Goal: Transaction & Acquisition: Purchase product/service

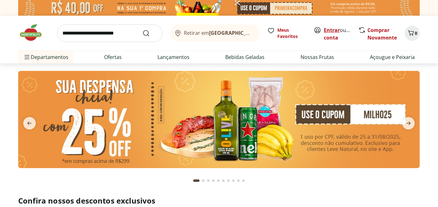
click at [331, 30] on link "Entrar" at bounding box center [332, 30] width 16 height 7
click at [106, 34] on input "search" at bounding box center [109, 33] width 105 height 18
type input "**********"
click at [143, 30] on button "Submit Search" at bounding box center [150, 34] width 15 height 8
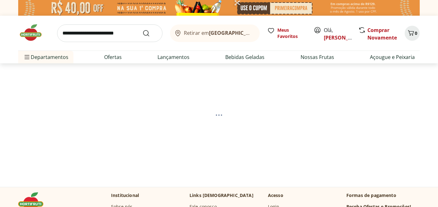
select select "**********"
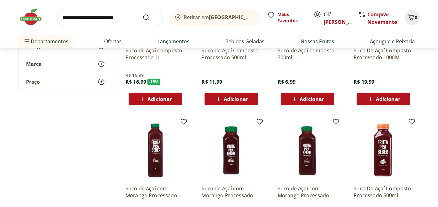
scroll to position [148, 0]
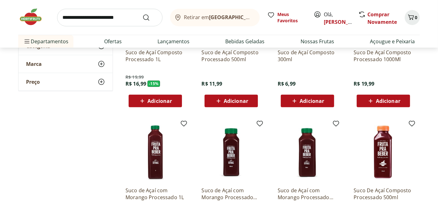
click at [157, 99] on span "Adicionar" at bounding box center [160, 101] width 24 height 5
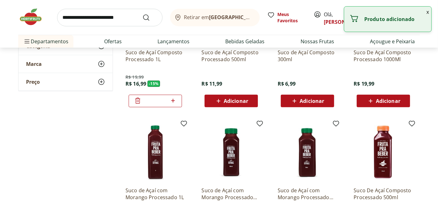
click at [171, 99] on icon at bounding box center [173, 101] width 8 height 8
type input "*"
click at [82, 12] on input "search" at bounding box center [109, 18] width 105 height 18
type input "***"
click at [143, 14] on button "Submit Search" at bounding box center [150, 18] width 15 height 8
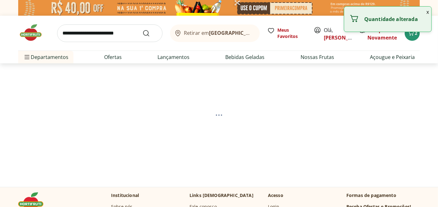
select select "**********"
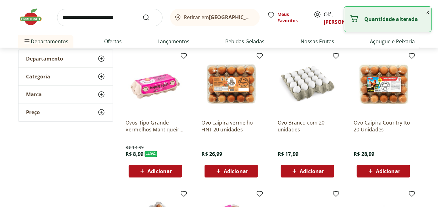
scroll to position [80, 0]
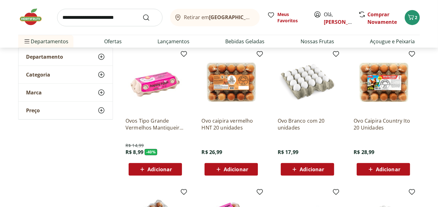
click at [159, 175] on button "Adicionar" at bounding box center [155, 169] width 53 height 13
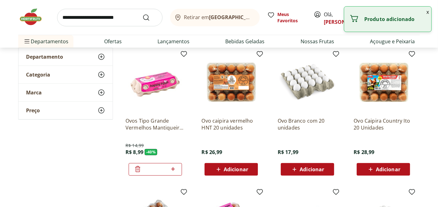
click at [174, 167] on icon at bounding box center [173, 169] width 8 height 8
type input "*"
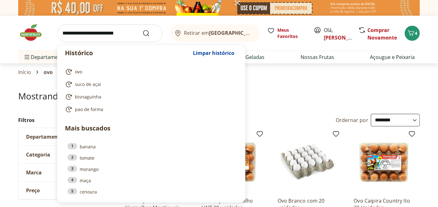
click at [112, 34] on input "search" at bounding box center [109, 33] width 105 height 18
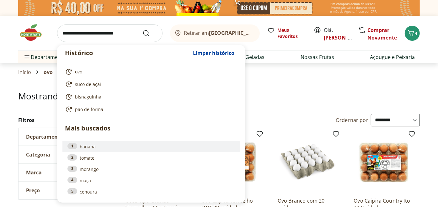
click at [98, 149] on link "1 banana" at bounding box center [151, 146] width 168 height 7
type input "******"
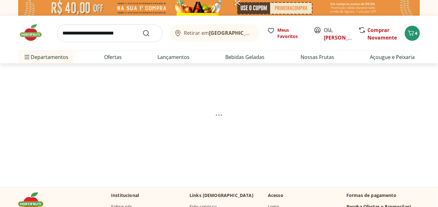
select select "**********"
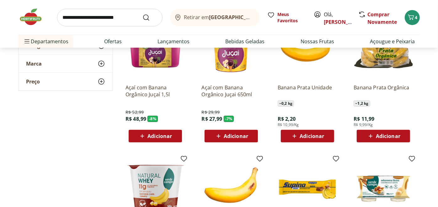
scroll to position [102, 0]
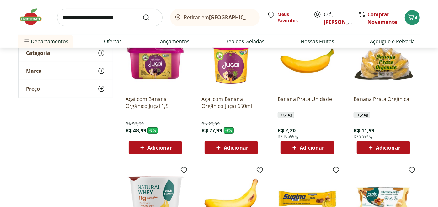
click at [379, 151] on span "Adicionar" at bounding box center [384, 148] width 34 height 8
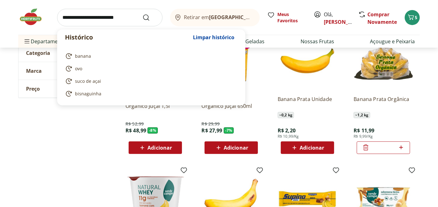
click at [107, 17] on input "search" at bounding box center [109, 18] width 105 height 18
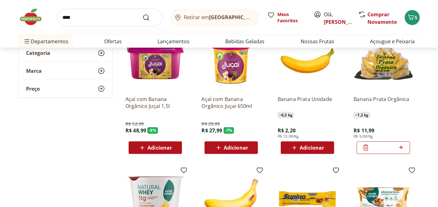
type input "****"
click at [143, 14] on button "Submit Search" at bounding box center [150, 18] width 15 height 8
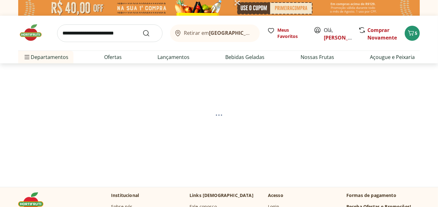
select select "**********"
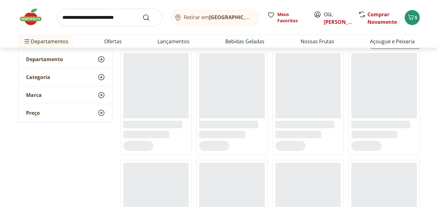
scroll to position [79, 0]
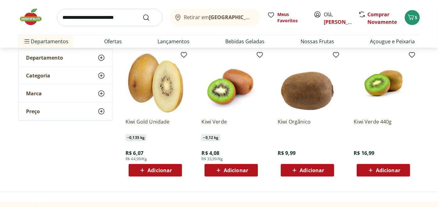
click at [160, 168] on span "Adicionar" at bounding box center [160, 170] width 24 height 5
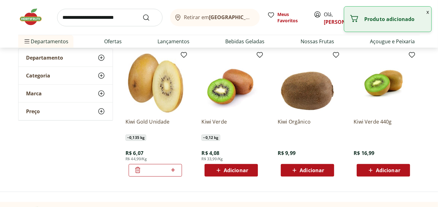
click at [175, 171] on icon at bounding box center [173, 170] width 8 height 8
type input "*"
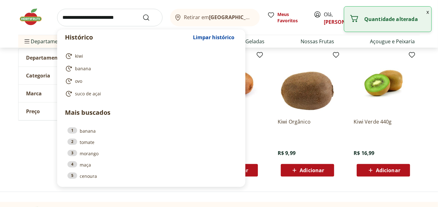
click at [82, 18] on input "search" at bounding box center [109, 18] width 105 height 18
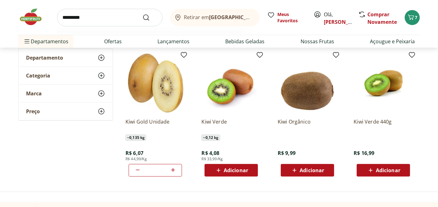
type input "*********"
click at [143, 14] on button "Submit Search" at bounding box center [150, 18] width 15 height 8
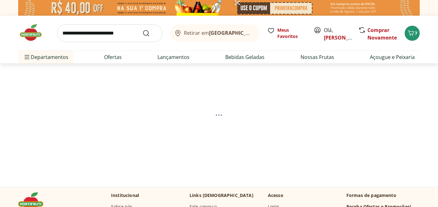
select select "**********"
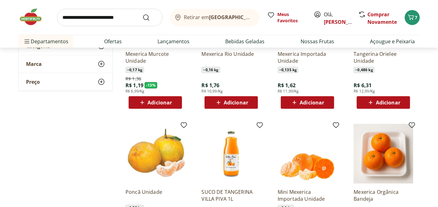
scroll to position [149, 0]
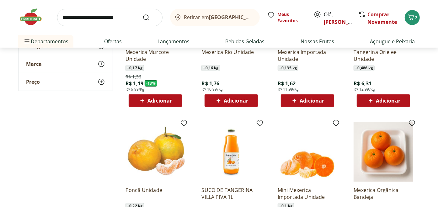
click at [304, 100] on span "Adicionar" at bounding box center [312, 100] width 24 height 5
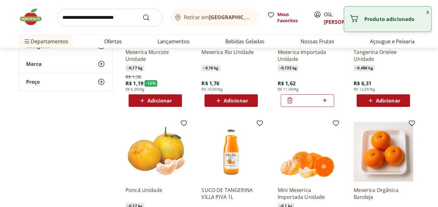
click at [328, 101] on icon at bounding box center [325, 101] width 8 height 8
type input "*"
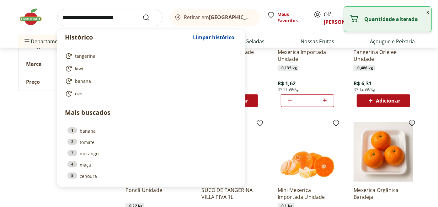
click at [120, 17] on input "search" at bounding box center [109, 18] width 105 height 18
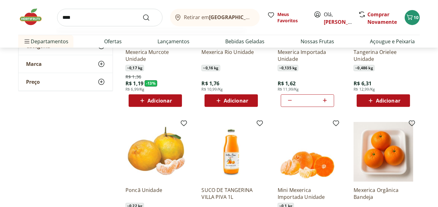
type input "****"
click at [143, 14] on button "Submit Search" at bounding box center [150, 18] width 15 height 8
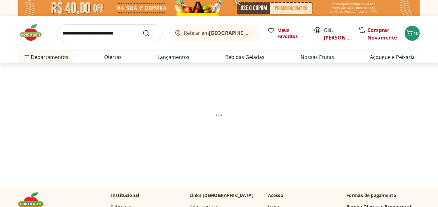
select select "**********"
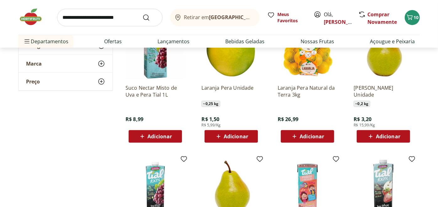
scroll to position [101, 0]
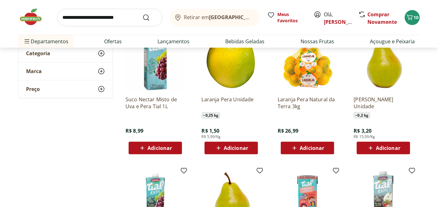
click at [386, 146] on span "Adicionar" at bounding box center [388, 148] width 24 height 5
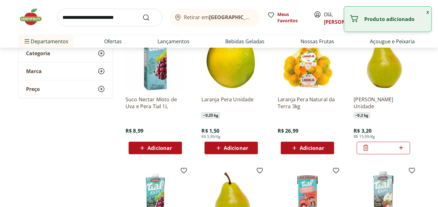
click at [401, 146] on icon at bounding box center [401, 148] width 4 height 4
type input "*"
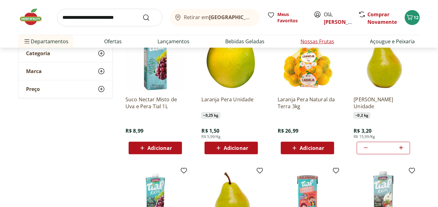
click at [325, 45] on link "Nossas Frutas" at bounding box center [318, 42] width 34 height 8
select select "**********"
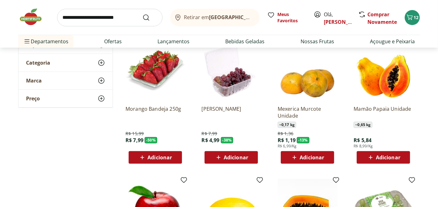
scroll to position [92, 0]
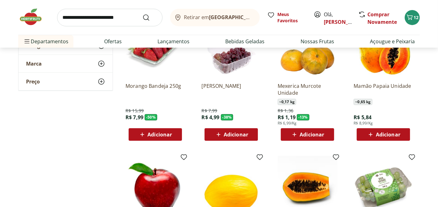
click at [384, 134] on span "Adicionar" at bounding box center [388, 134] width 24 height 5
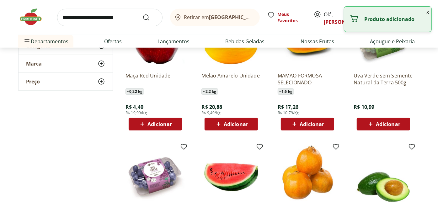
scroll to position [238, 0]
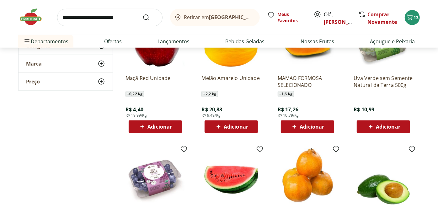
click at [386, 124] on span "Adicionar" at bounding box center [388, 126] width 24 height 5
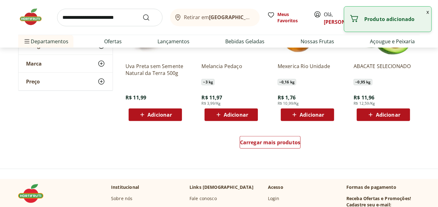
scroll to position [395, 0]
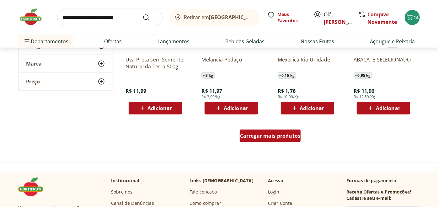
click at [262, 139] on div "Carregar mais produtos" at bounding box center [270, 136] width 61 height 13
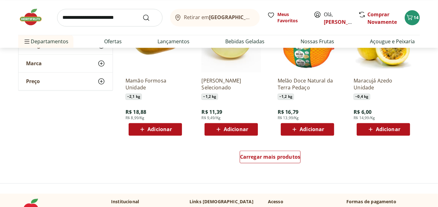
scroll to position [788, 0]
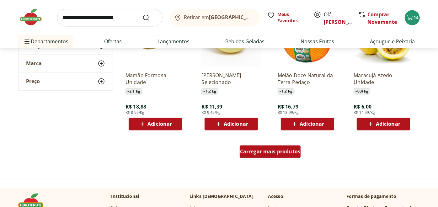
click at [256, 151] on span "Carregar mais produtos" at bounding box center [270, 151] width 61 height 5
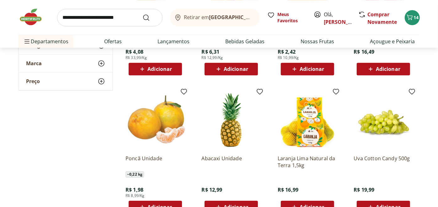
scroll to position [1223, 0]
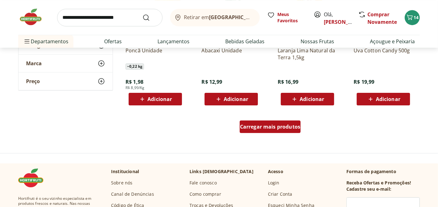
click at [273, 131] on div "Carregar mais produtos" at bounding box center [270, 127] width 61 height 13
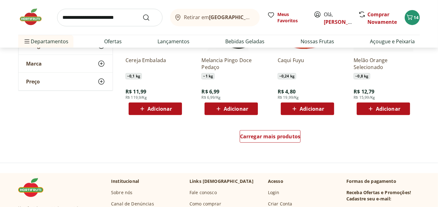
scroll to position [1625, 0]
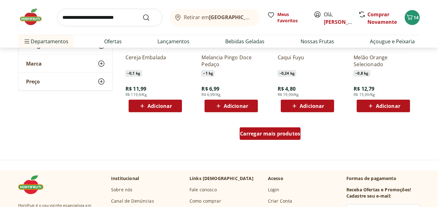
click at [281, 132] on span "Carregar mais produtos" at bounding box center [270, 133] width 61 height 5
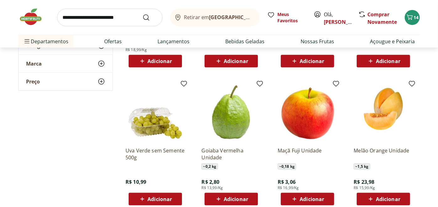
scroll to position [1961, 0]
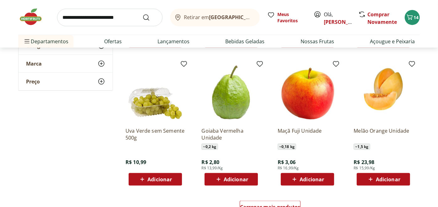
click at [224, 183] on div "Adicionar" at bounding box center [231, 179] width 43 height 11
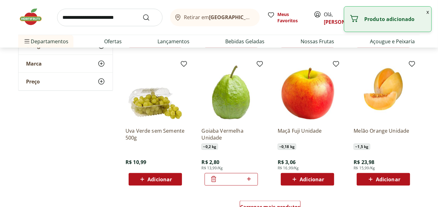
click at [248, 181] on icon at bounding box center [249, 179] width 8 height 8
type input "*"
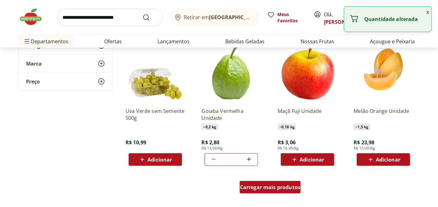
click at [279, 182] on div "Carregar mais produtos" at bounding box center [270, 187] width 61 height 13
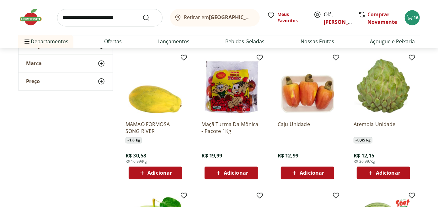
scroll to position [2235, 0]
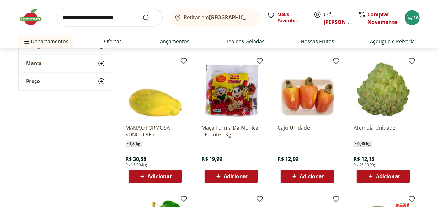
click at [382, 177] on span "Adicionar" at bounding box center [388, 176] width 24 height 5
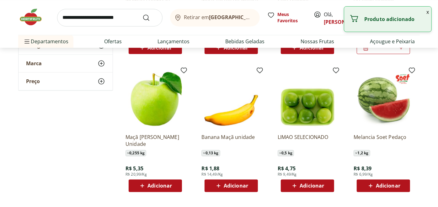
scroll to position [2429, 0]
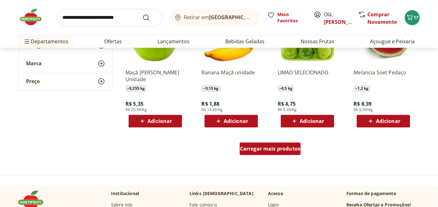
click at [257, 148] on span "Carregar mais produtos" at bounding box center [270, 148] width 61 height 5
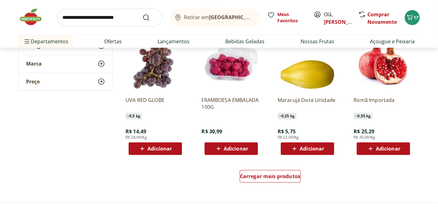
scroll to position [2815, 0]
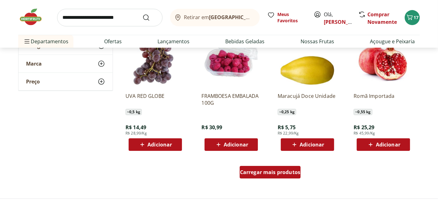
click at [284, 175] on div "Carregar mais produtos" at bounding box center [270, 172] width 61 height 13
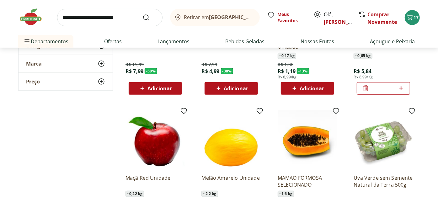
scroll to position [0, 0]
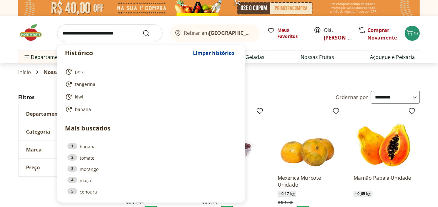
click at [96, 35] on input "search" at bounding box center [109, 33] width 105 height 18
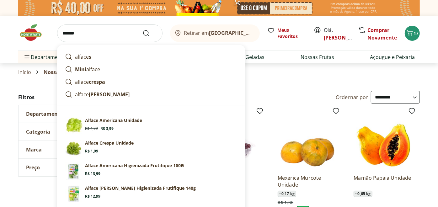
type input "******"
click at [143, 30] on button "Submit Search" at bounding box center [150, 34] width 15 height 8
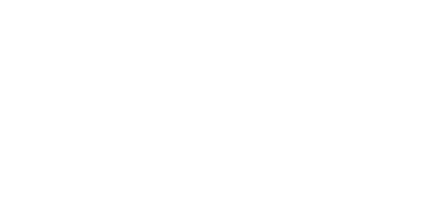
select select "**********"
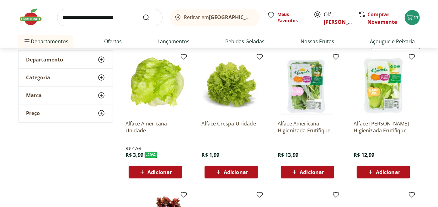
scroll to position [80, 0]
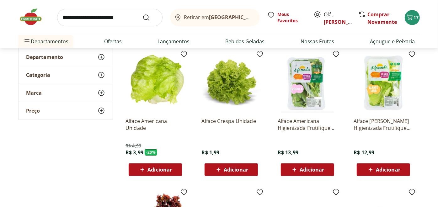
drag, startPoint x: 386, startPoint y: 170, endPoint x: 364, endPoint y: 171, distance: 22.0
click at [364, 171] on div "Adicionar" at bounding box center [383, 169] width 43 height 11
click at [91, 23] on input "search" at bounding box center [109, 18] width 105 height 18
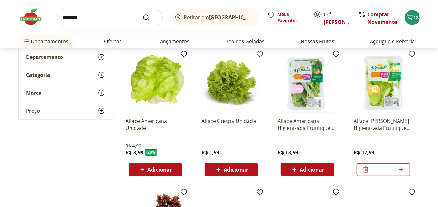
type input "********"
click at [143, 14] on button "Submit Search" at bounding box center [150, 18] width 15 height 8
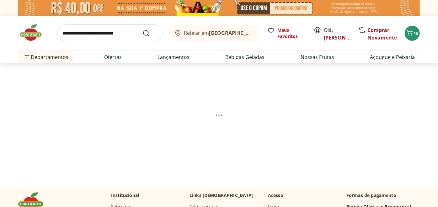
select select "**********"
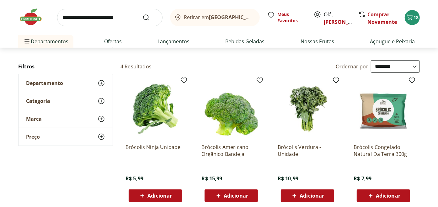
scroll to position [63, 0]
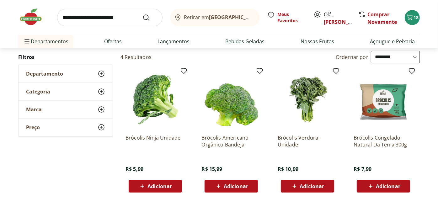
click at [160, 188] on span "Adicionar" at bounding box center [160, 186] width 24 height 5
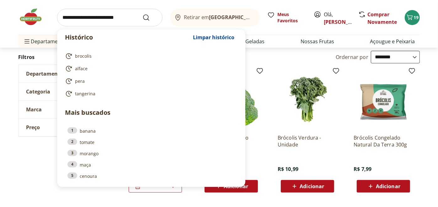
click at [92, 13] on input "search" at bounding box center [109, 18] width 105 height 18
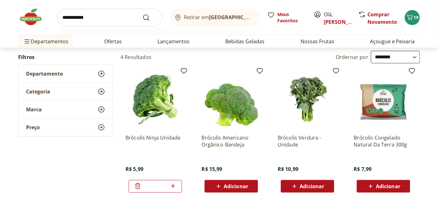
type input "**********"
click at [143, 14] on button "Submit Search" at bounding box center [150, 18] width 15 height 8
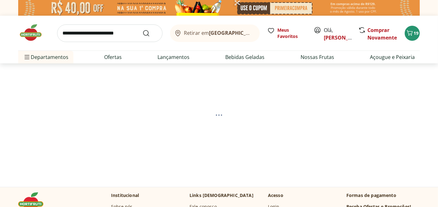
select select "**********"
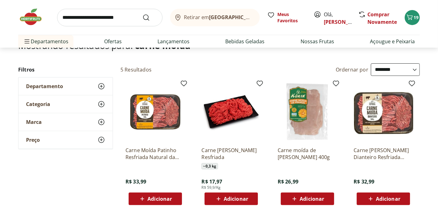
scroll to position [56, 0]
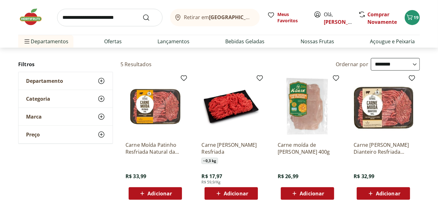
click at [155, 197] on span "Adicionar" at bounding box center [155, 194] width 34 height 8
drag, startPoint x: 174, startPoint y: 193, endPoint x: 159, endPoint y: 192, distance: 14.5
click at [159, 192] on input "*" at bounding box center [156, 193] width 28 height 7
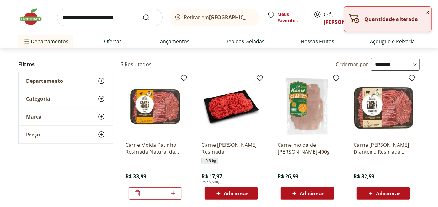
click at [176, 192] on icon at bounding box center [173, 194] width 8 height 8
type input "*"
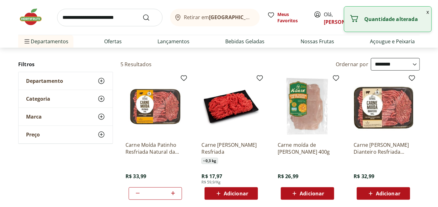
click at [126, 20] on input "search" at bounding box center [109, 18] width 105 height 18
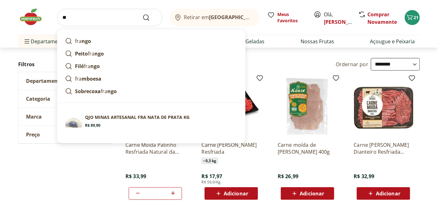
type input "*"
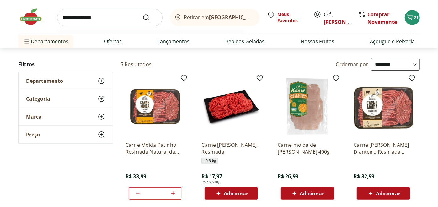
type input "**********"
click at [143, 14] on button "Submit Search" at bounding box center [150, 18] width 15 height 8
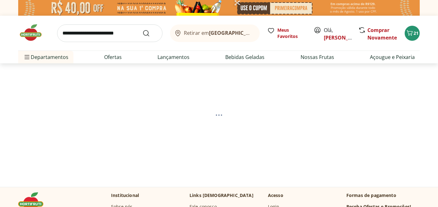
select select "**********"
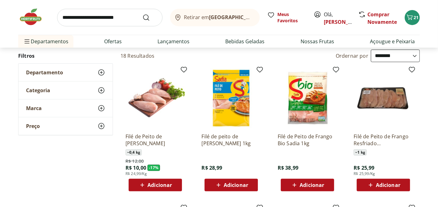
scroll to position [62, 0]
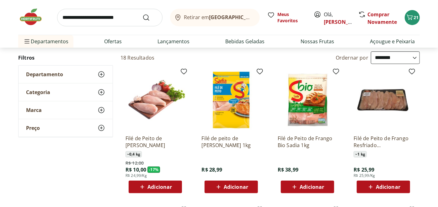
click at [174, 185] on div "Adicionar" at bounding box center [155, 186] width 43 height 11
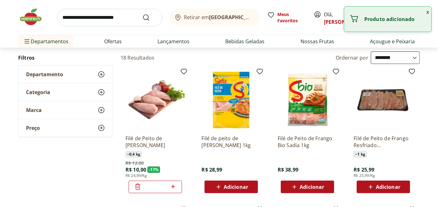
click at [174, 185] on icon at bounding box center [173, 187] width 8 height 8
type input "*"
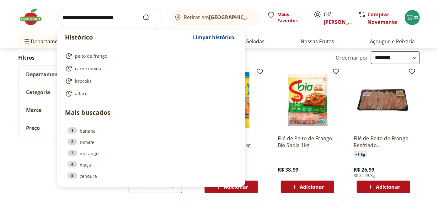
click at [92, 17] on input "search" at bounding box center [109, 18] width 105 height 18
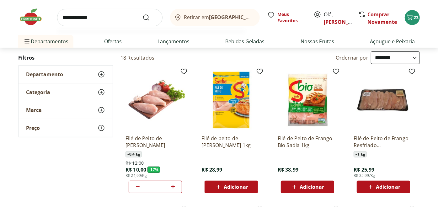
type input "**********"
click at [143, 14] on button "Submit Search" at bounding box center [150, 18] width 15 height 8
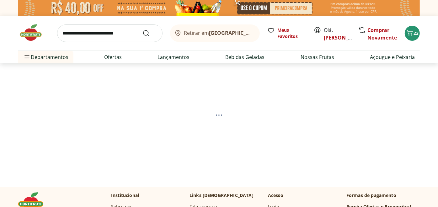
select select "**********"
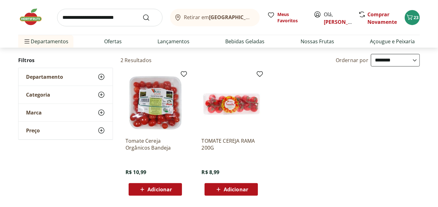
scroll to position [62, 0]
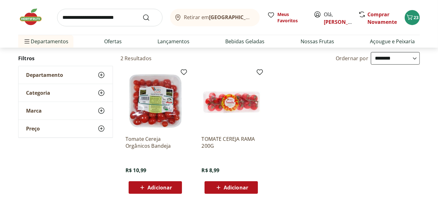
click at [164, 186] on span "Adicionar" at bounding box center [160, 187] width 24 height 5
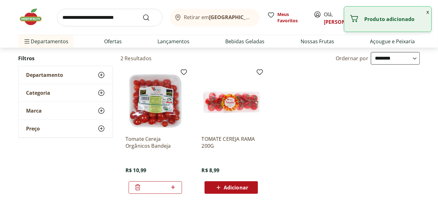
click at [173, 186] on icon at bounding box center [173, 188] width 8 height 8
type input "*"
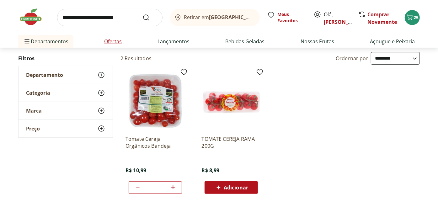
click at [111, 42] on link "Ofertas" at bounding box center [113, 42] width 18 height 8
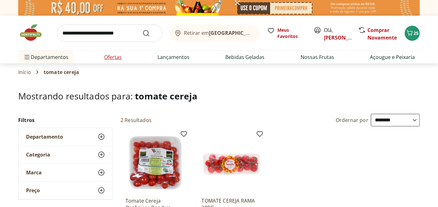
select select "**********"
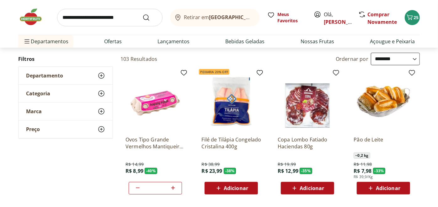
scroll to position [41, 0]
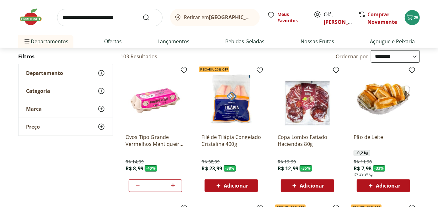
click at [238, 181] on div "Adicionar" at bounding box center [231, 185] width 43 height 11
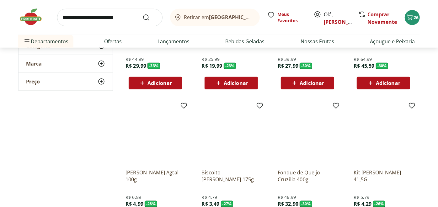
scroll to position [366, 0]
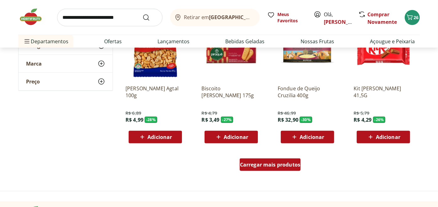
click at [269, 165] on span "Carregar mais produtos" at bounding box center [270, 164] width 61 height 5
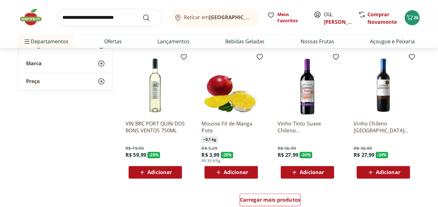
scroll to position [749, 0]
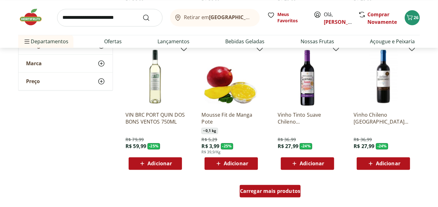
click at [264, 187] on div "Carregar mais produtos" at bounding box center [270, 191] width 61 height 13
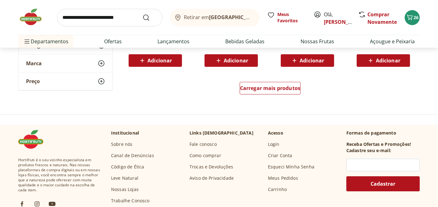
scroll to position [1240, 0]
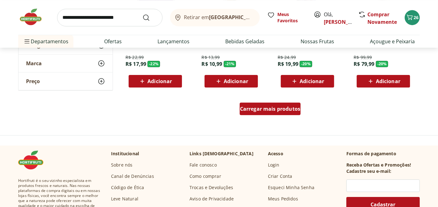
click at [260, 110] on span "Carregar mais produtos" at bounding box center [270, 108] width 61 height 5
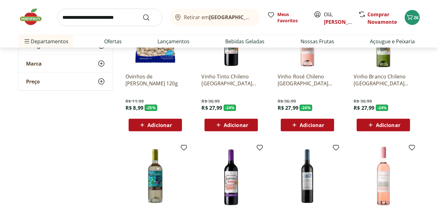
scroll to position [139, 0]
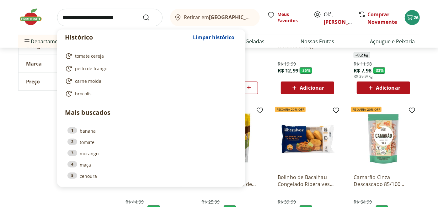
click at [88, 19] on input "search" at bounding box center [109, 18] width 105 height 18
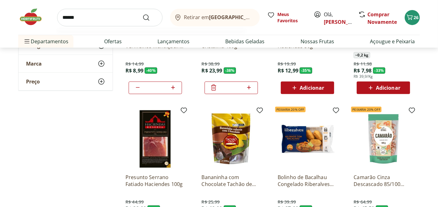
type input "******"
click at [143, 14] on button "Submit Search" at bounding box center [150, 18] width 15 height 8
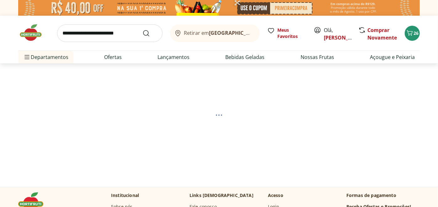
select select "**********"
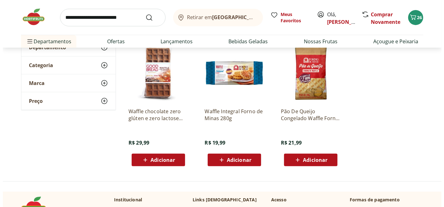
scroll to position [90, 0]
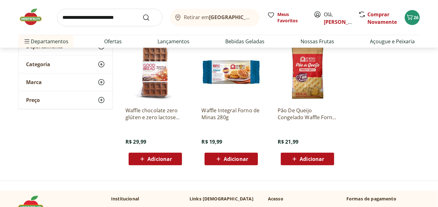
click at [307, 151] on div "Pão De Queijo Congelado Waffle Forno De Minas Pacote 200G R$ 21,99 Adicionar" at bounding box center [308, 133] width 60 height 63
click at [318, 160] on span "Adicionar" at bounding box center [312, 159] width 24 height 5
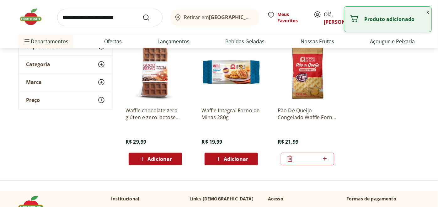
click at [326, 160] on icon at bounding box center [325, 159] width 8 height 8
type input "*"
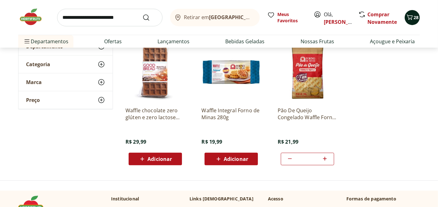
click at [413, 14] on icon "Carrinho" at bounding box center [410, 17] width 8 height 8
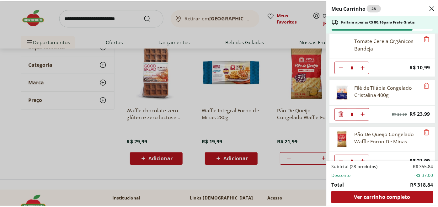
scroll to position [665, 0]
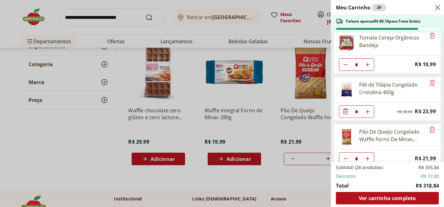
click at [55, 147] on div "Meu Carrinho 28 Faltam apenas R$ 80,16 para Frete Grátis Suco de Açaí Composto …" at bounding box center [222, 103] width 444 height 207
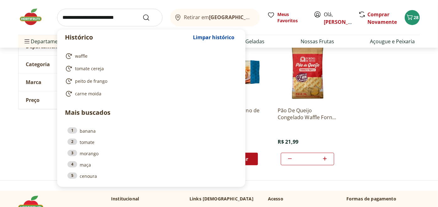
click at [102, 20] on input "search" at bounding box center [109, 18] width 105 height 18
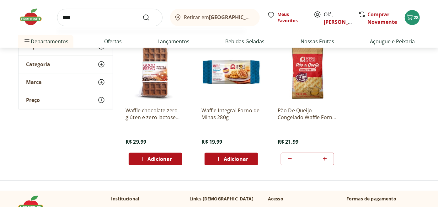
type input "****"
click at [143, 14] on button "Submit Search" at bounding box center [150, 18] width 15 height 8
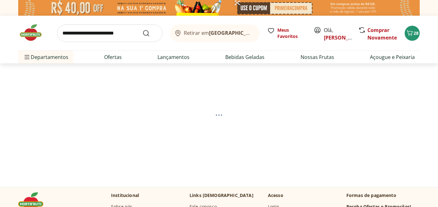
select select "**********"
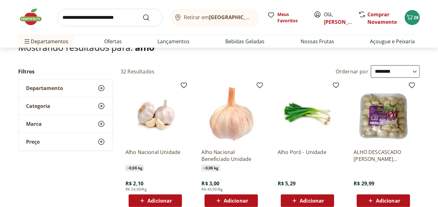
scroll to position [53, 0]
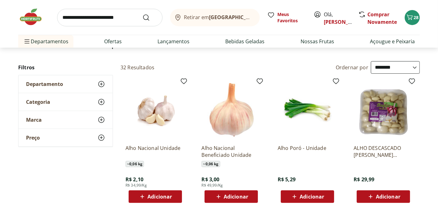
click at [166, 195] on span "Adicionar" at bounding box center [160, 196] width 24 height 5
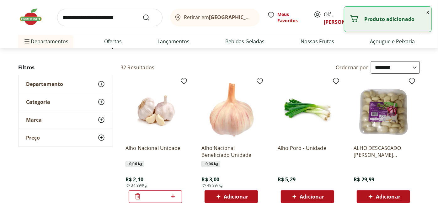
click at [175, 195] on icon at bounding box center [173, 197] width 8 height 8
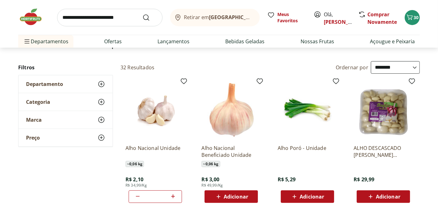
click at [175, 195] on icon at bounding box center [173, 197] width 8 height 8
type input "*"
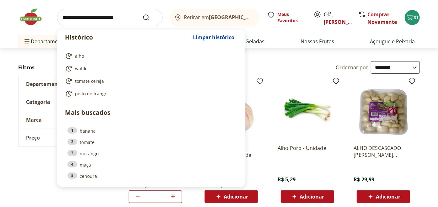
click at [94, 18] on input "search" at bounding box center [109, 18] width 105 height 18
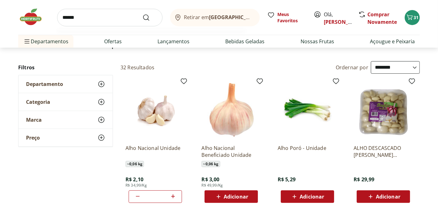
type input "******"
click at [143, 14] on button "Submit Search" at bounding box center [150, 18] width 15 height 8
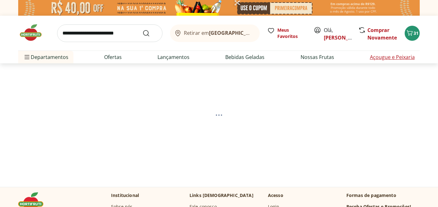
select select "**********"
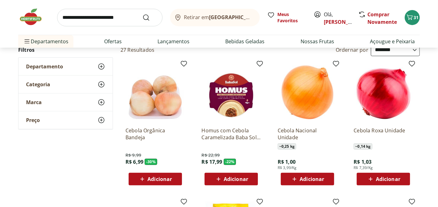
scroll to position [127, 0]
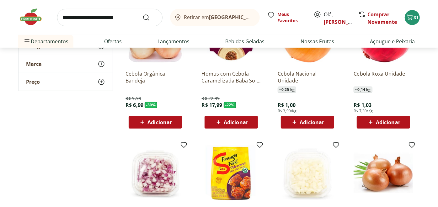
click at [379, 121] on span "Adicionar" at bounding box center [388, 122] width 24 height 5
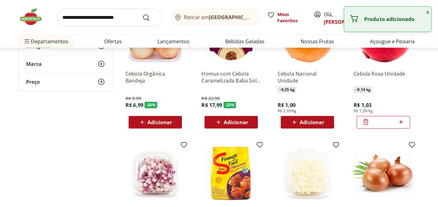
click at [402, 122] on icon at bounding box center [401, 122] width 8 height 8
type input "*"
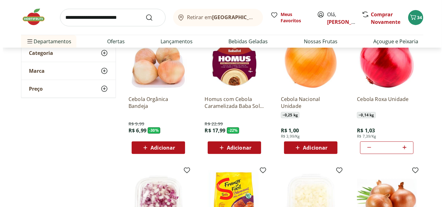
scroll to position [0, 0]
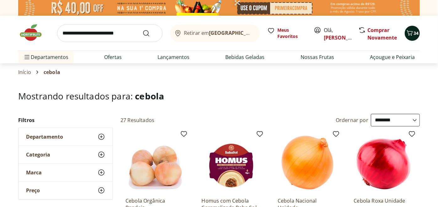
click at [410, 36] on icon "Carrinho" at bounding box center [410, 33] width 8 height 8
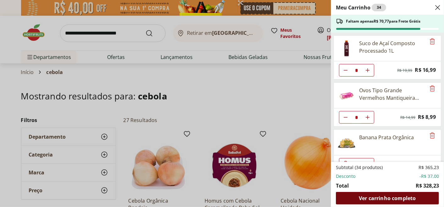
click at [390, 196] on span "Ver carrinho completo" at bounding box center [387, 198] width 57 height 5
